Goal: Task Accomplishment & Management: Manage account settings

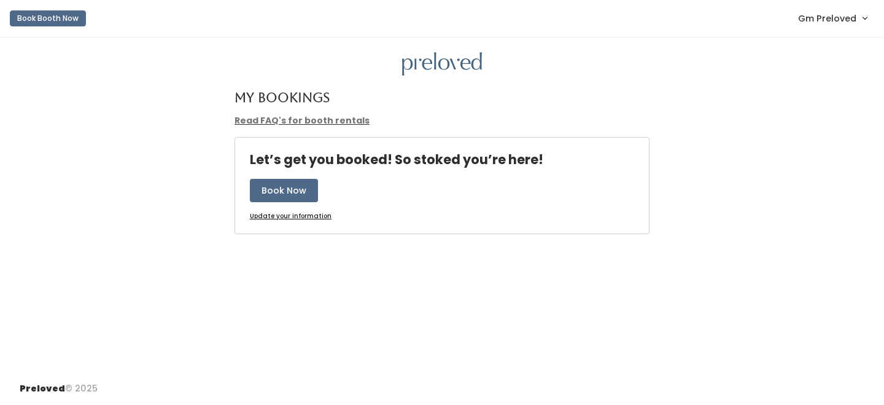
click at [812, 25] on span "Gm Preloved" at bounding box center [827, 19] width 58 height 14
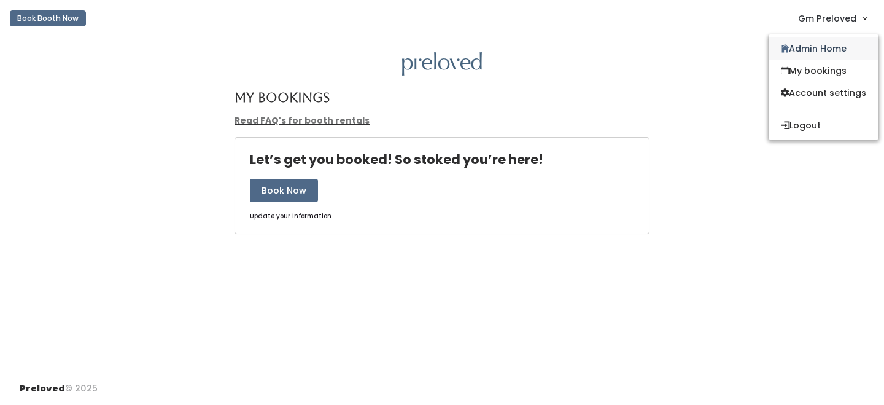
click at [811, 53] on link "Admin Home" at bounding box center [824, 48] width 110 height 22
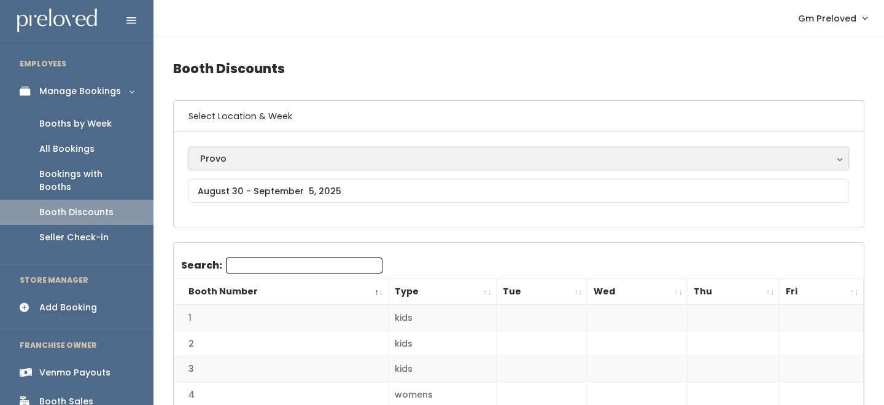
click at [254, 160] on div "Provo" at bounding box center [518, 159] width 637 height 14
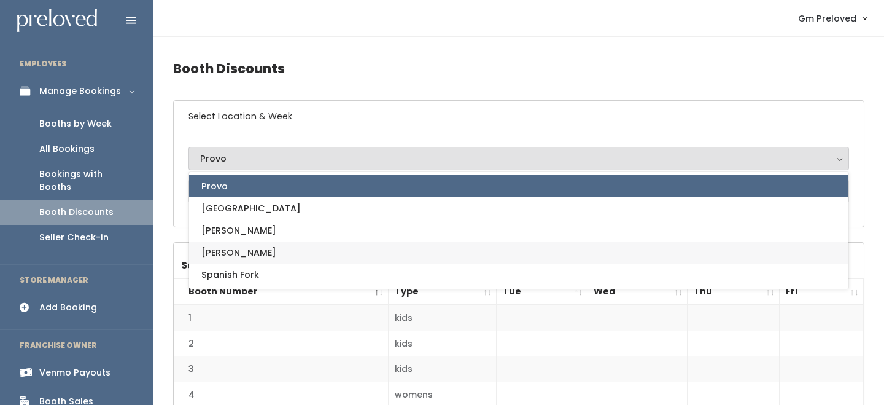
click at [236, 248] on link "[PERSON_NAME]" at bounding box center [519, 252] width 660 height 22
select select "3"
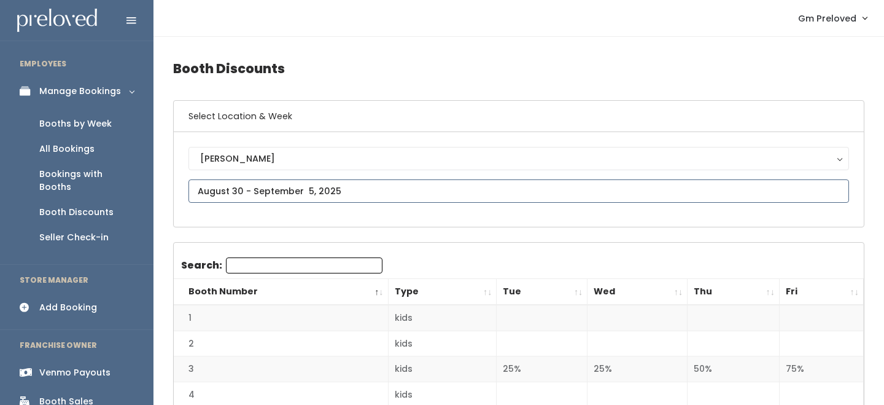
click at [313, 193] on input "text" at bounding box center [519, 190] width 661 height 23
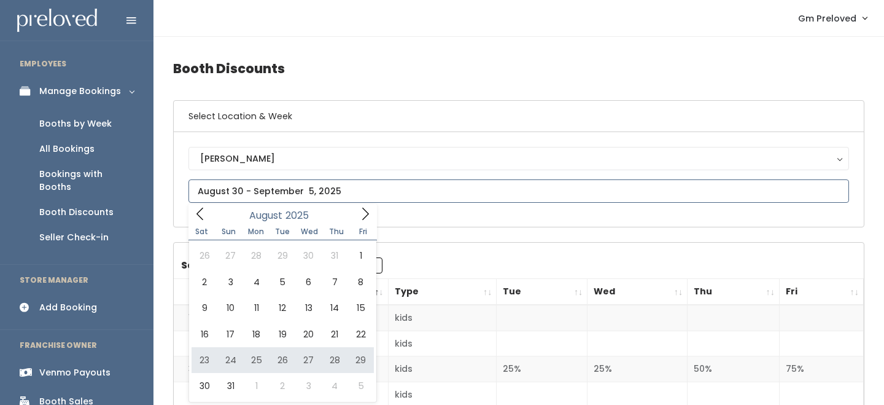
type input "August 23 to August 29"
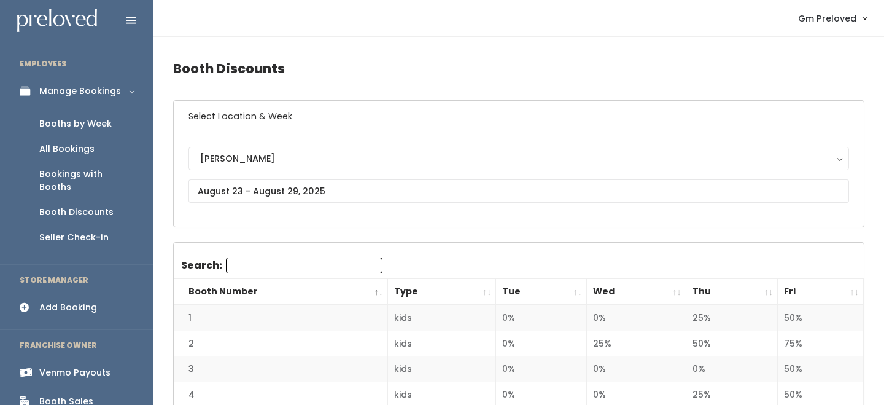
click at [853, 290] on th "Fri" at bounding box center [821, 292] width 86 height 26
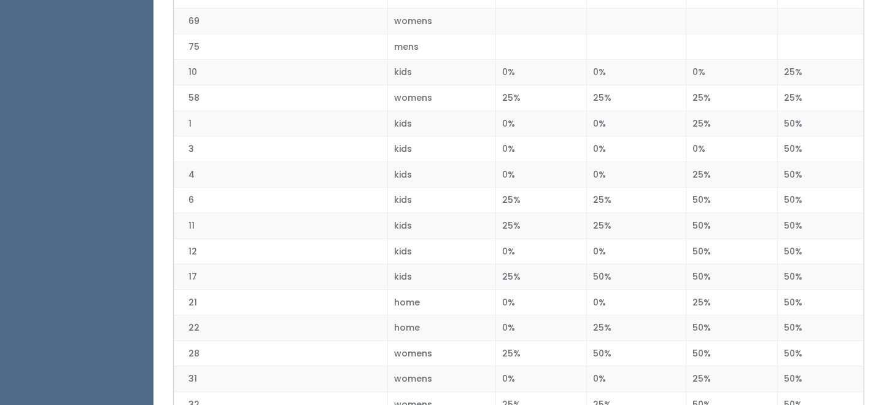
scroll to position [989, 0]
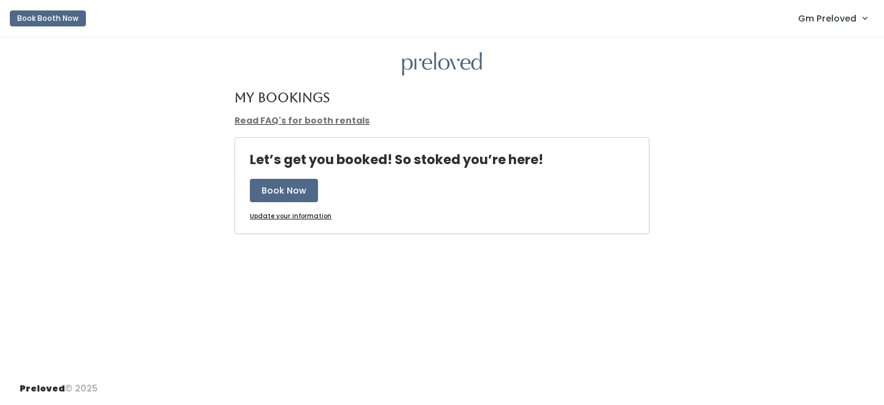
click at [838, 26] on link "Gm Preloved" at bounding box center [832, 18] width 93 height 26
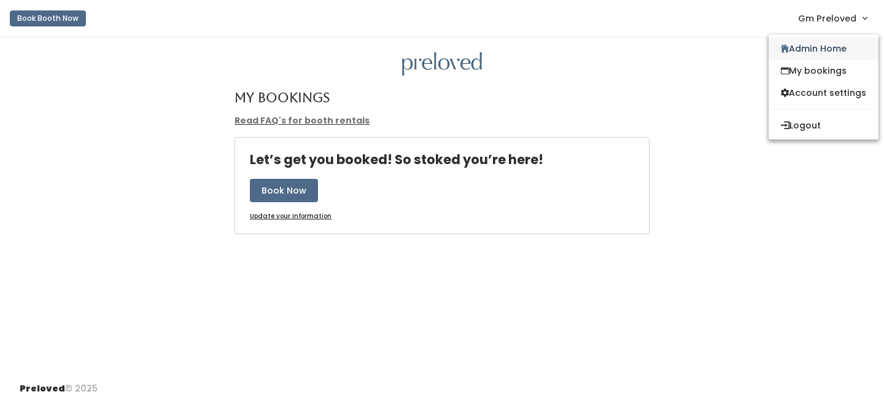
click at [823, 55] on link "Admin Home" at bounding box center [824, 48] width 110 height 22
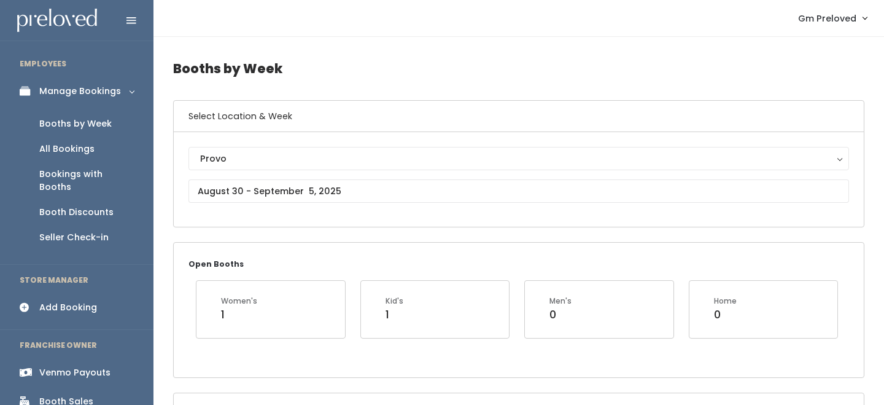
click at [85, 206] on div "Booth Discounts" at bounding box center [76, 212] width 74 height 13
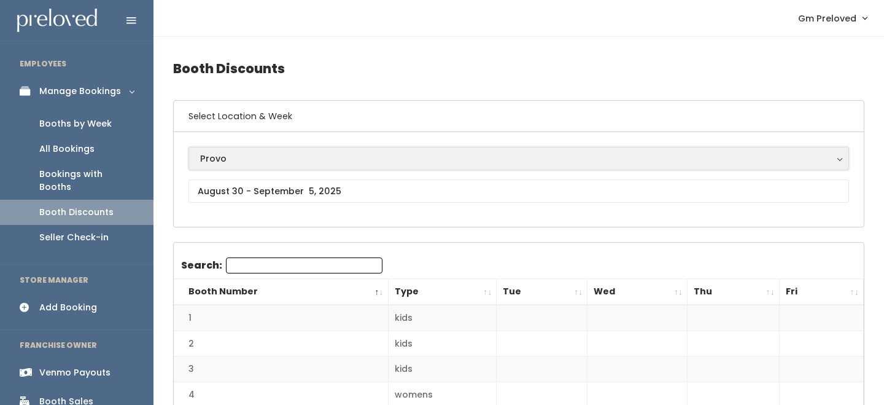
click at [263, 158] on div "Provo" at bounding box center [518, 159] width 637 height 14
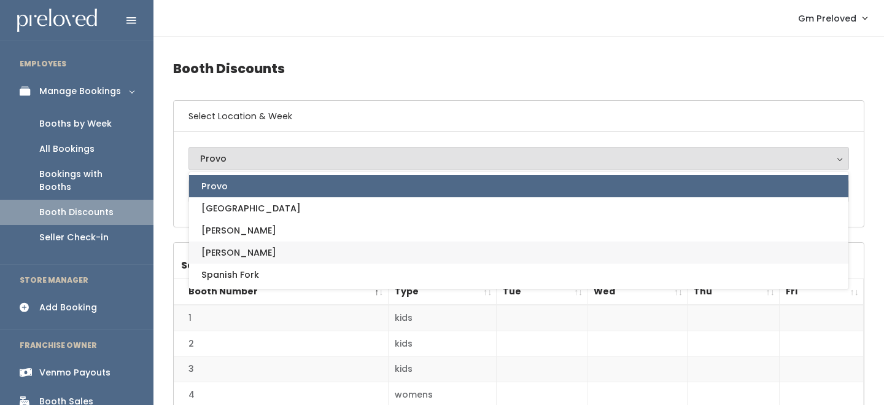
click at [234, 255] on link "[PERSON_NAME]" at bounding box center [519, 252] width 660 height 22
select select "3"
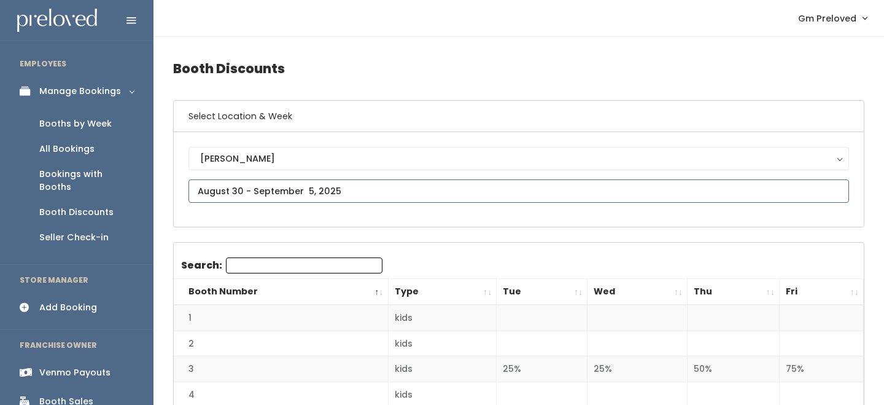
click at [259, 195] on input "text" at bounding box center [519, 190] width 661 height 23
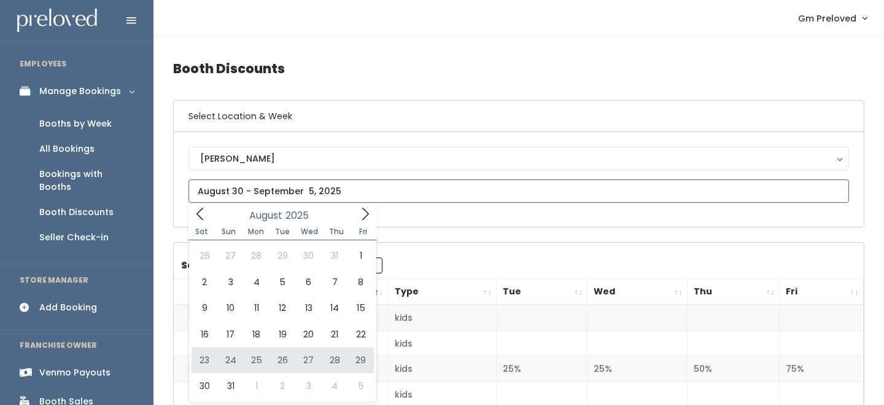
type input "August 23 to August 29"
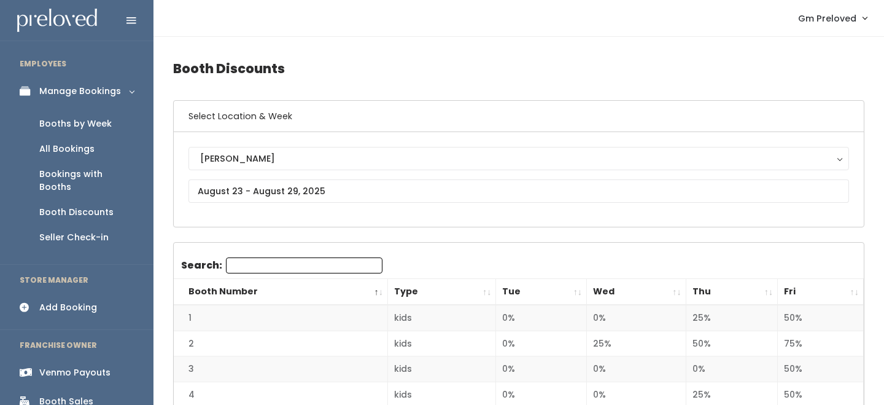
click at [856, 293] on th "Fri" at bounding box center [821, 292] width 86 height 26
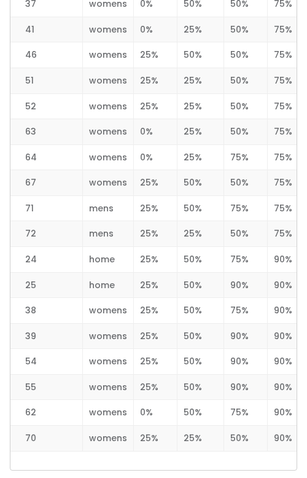
scroll to position [1848, 0]
